Goal: Find contact information: Find contact information

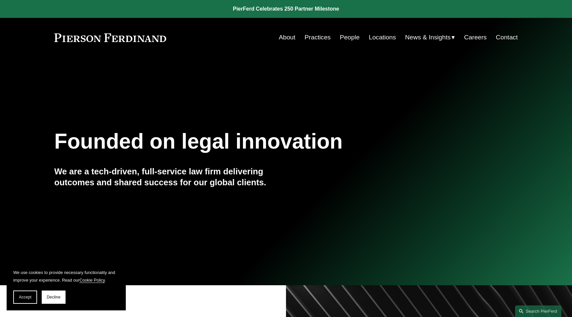
click at [383, 40] on link "Locations" at bounding box center [382, 37] width 27 height 13
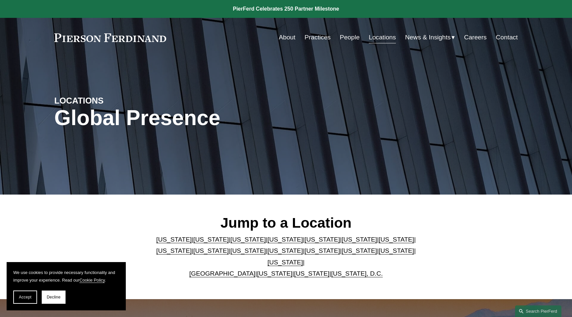
click at [466, 38] on link "Careers" at bounding box center [475, 37] width 23 height 13
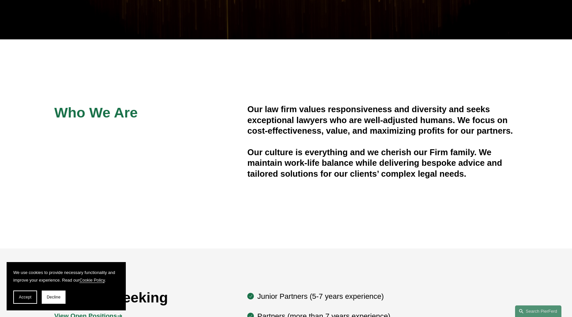
scroll to position [193, 0]
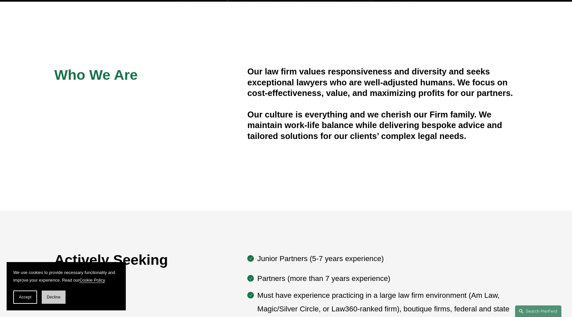
click at [49, 299] on span "Decline" at bounding box center [54, 297] width 14 height 5
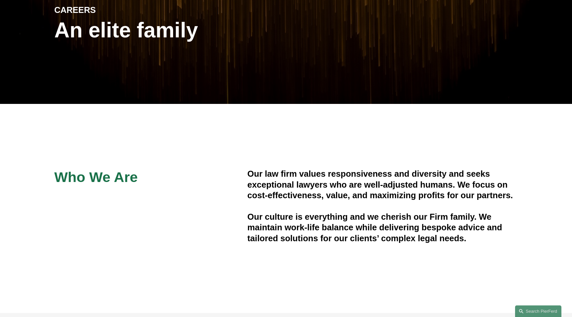
scroll to position [0, 0]
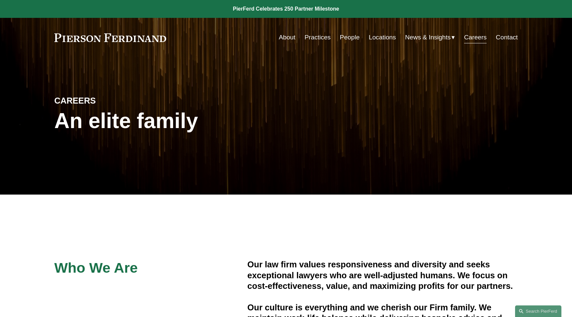
click at [119, 66] on div "CAREERS An elite family" at bounding box center [286, 125] width 572 height 137
click at [66, 103] on h4 "CAREERS" at bounding box center [112, 100] width 116 height 11
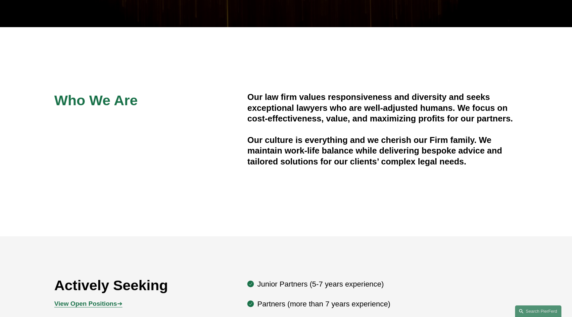
scroll to position [205, 0]
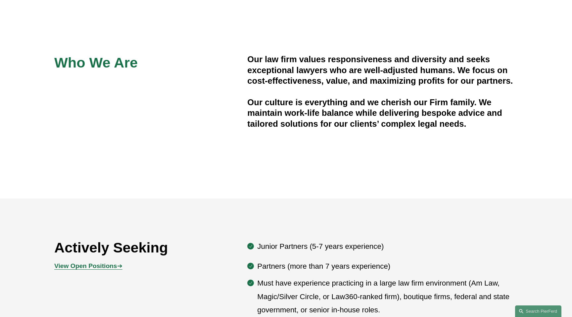
click at [380, 105] on h4 "Our culture is everything and we cherish our Firm family. We maintain work-life…" at bounding box center [382, 113] width 271 height 32
click at [373, 64] on h4 "Our law firm values responsiveness and diversity and seeks exceptional lawyers …" at bounding box center [382, 70] width 271 height 32
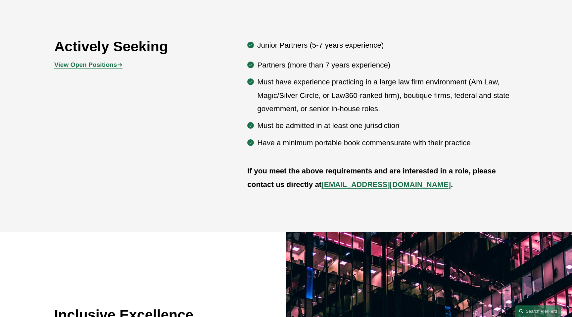
click at [116, 68] on strong "View Open Positions" at bounding box center [85, 64] width 63 height 7
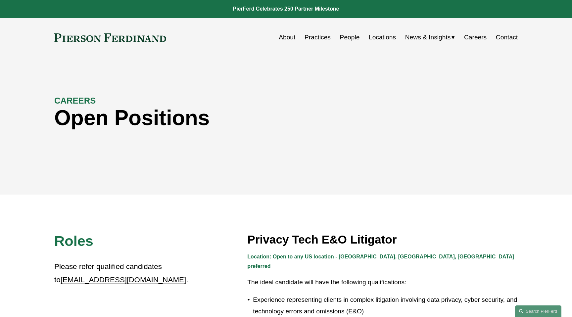
click at [285, 136] on div "CAREERS Open Positions" at bounding box center [286, 126] width 572 height 100
click at [482, 38] on link "Careers" at bounding box center [475, 37] width 23 height 13
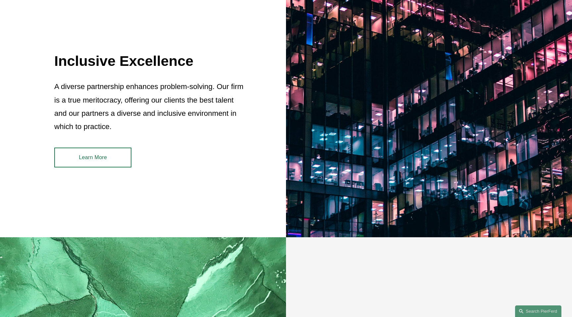
scroll to position [413, 0]
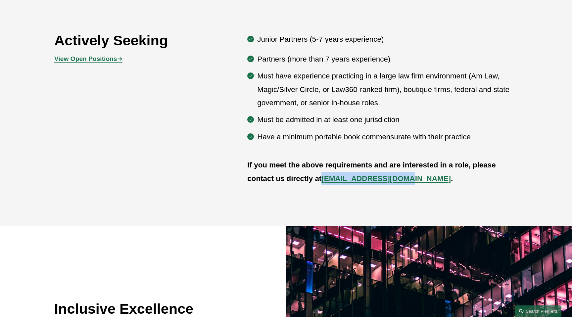
drag, startPoint x: 322, startPoint y: 180, endPoint x: 398, endPoint y: 184, distance: 75.9
click at [398, 184] on p "If you meet the above requirements and are interested in a role, please contact…" at bounding box center [382, 172] width 271 height 27
copy p "[EMAIL_ADDRESS][DOMAIN_NAME]"
